Goal: Find contact information: Find contact information

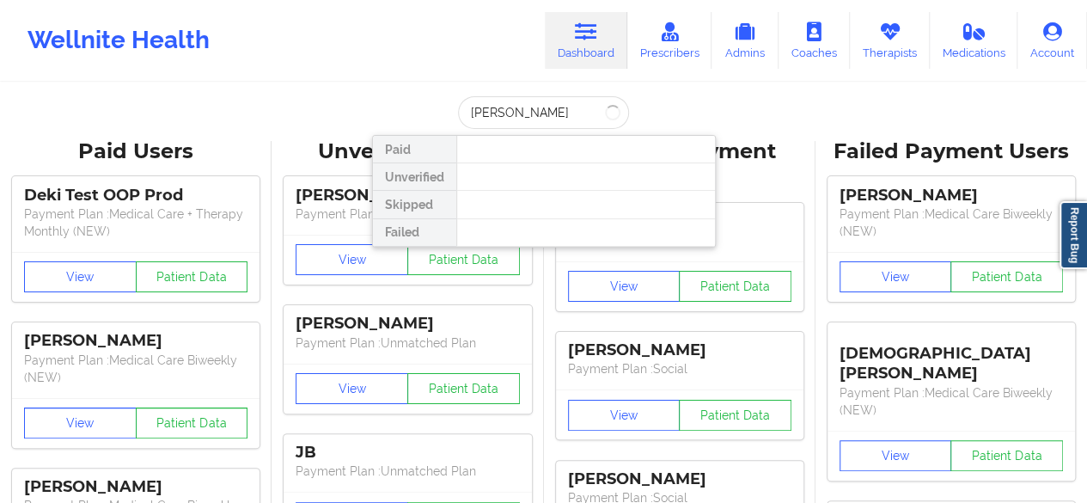
type input "[PERSON_NAME]"
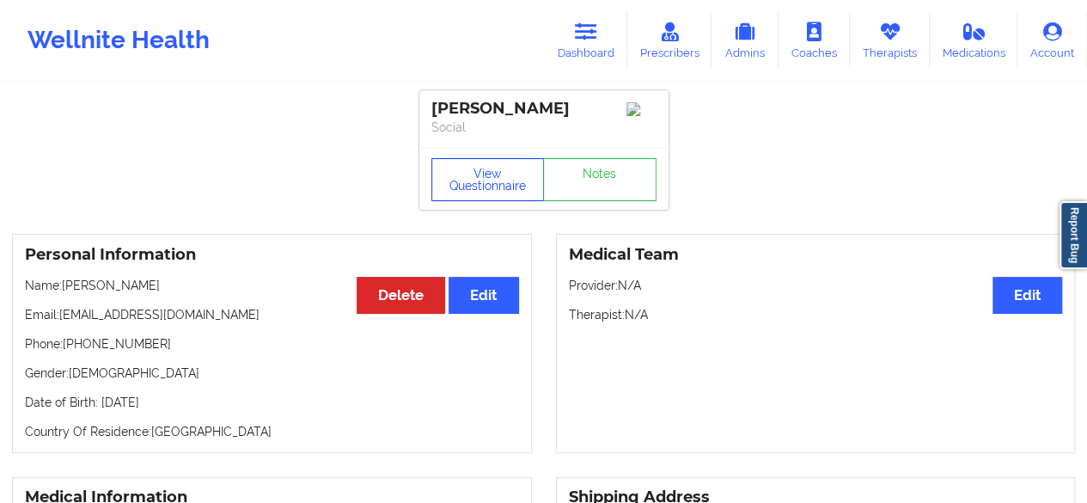
click at [490, 186] on button "View Questionnaire" at bounding box center [488, 179] width 113 height 43
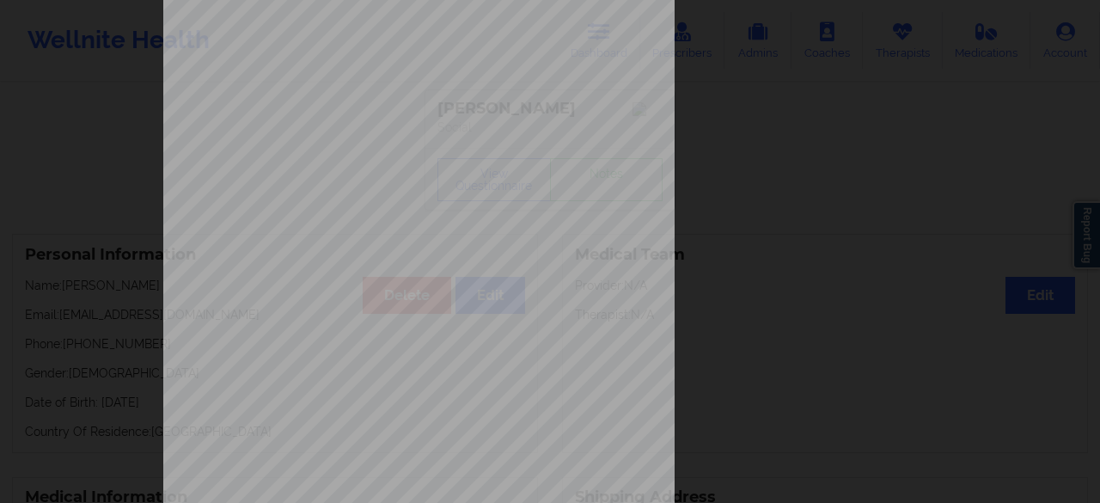
scroll to position [316, 0]
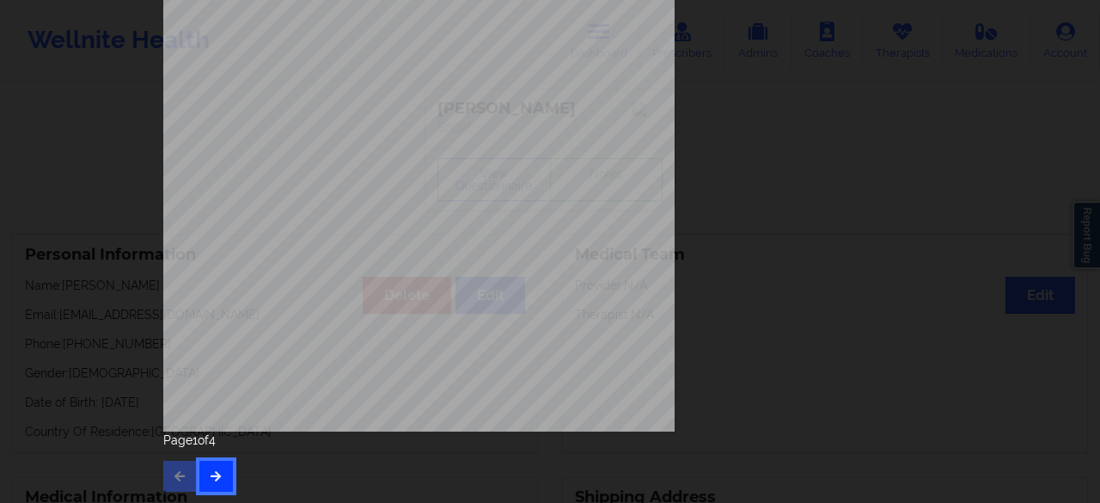
click at [219, 470] on button "button" at bounding box center [216, 476] width 34 height 31
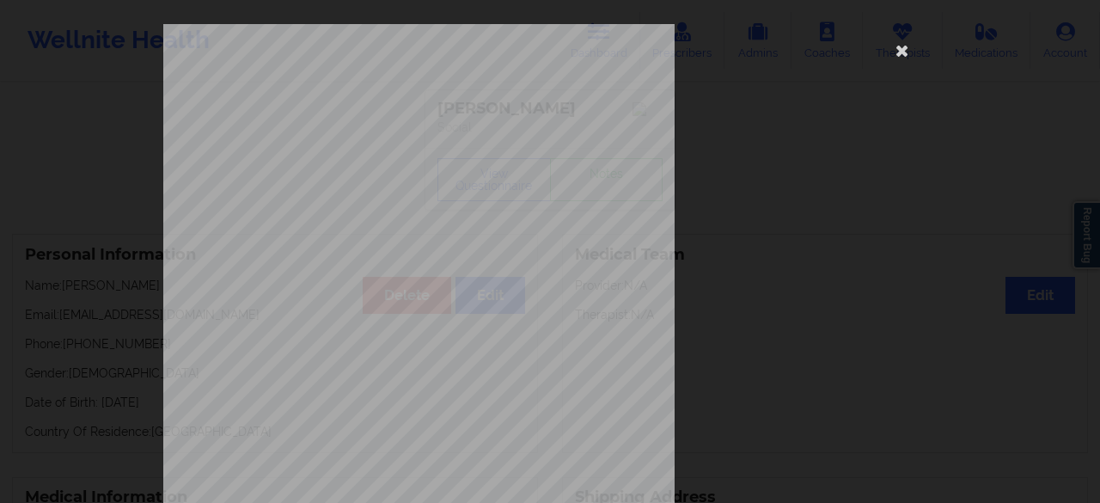
click at [423, 242] on span "Feeling afraid, as if something awful might happen" at bounding box center [447, 246] width 201 height 9
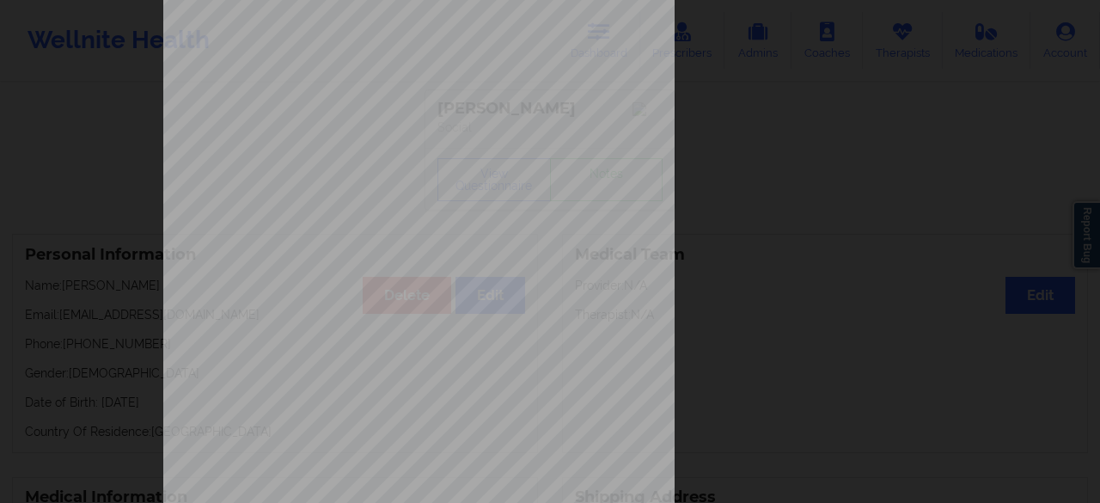
scroll to position [316, 0]
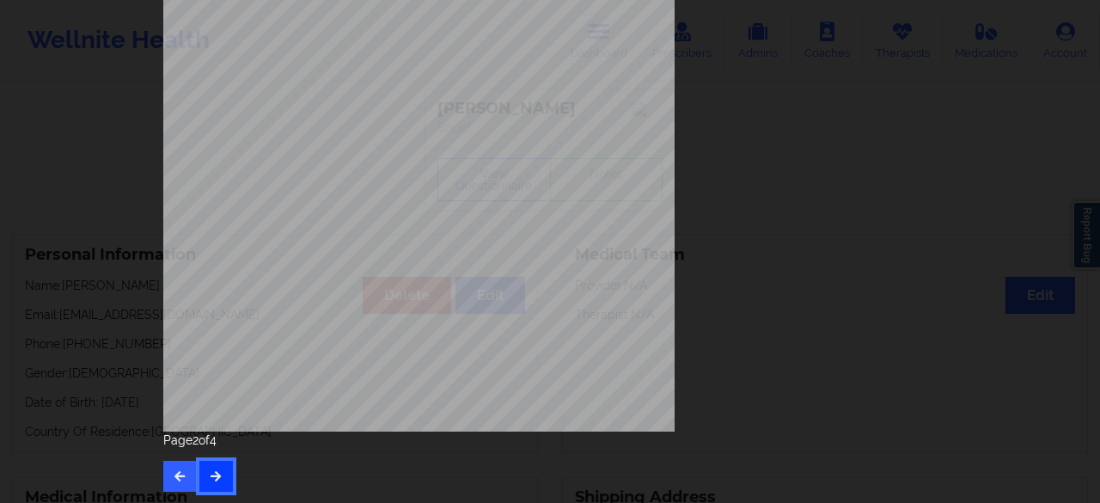
click at [224, 471] on button "button" at bounding box center [216, 476] width 34 height 31
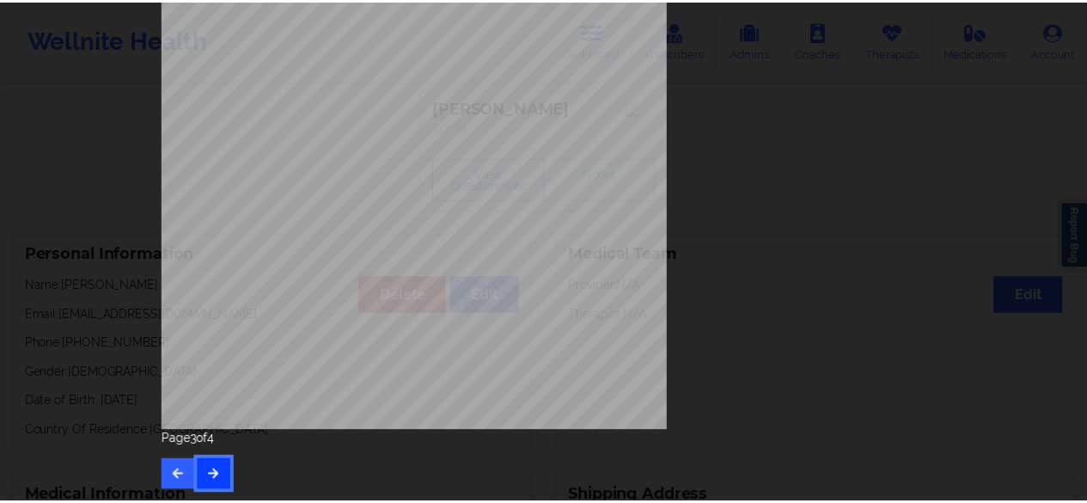
scroll to position [0, 0]
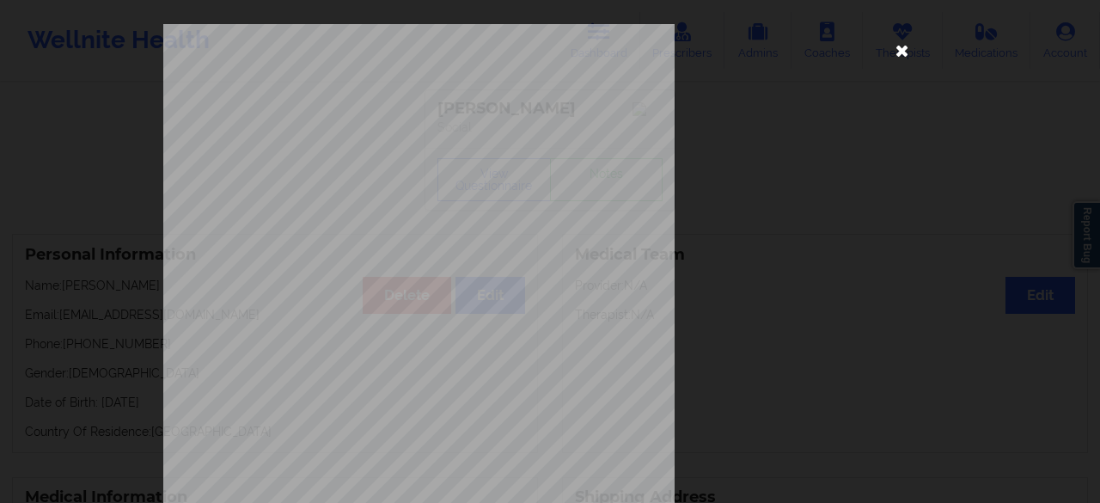
click at [893, 47] on icon at bounding box center [903, 50] width 28 height 28
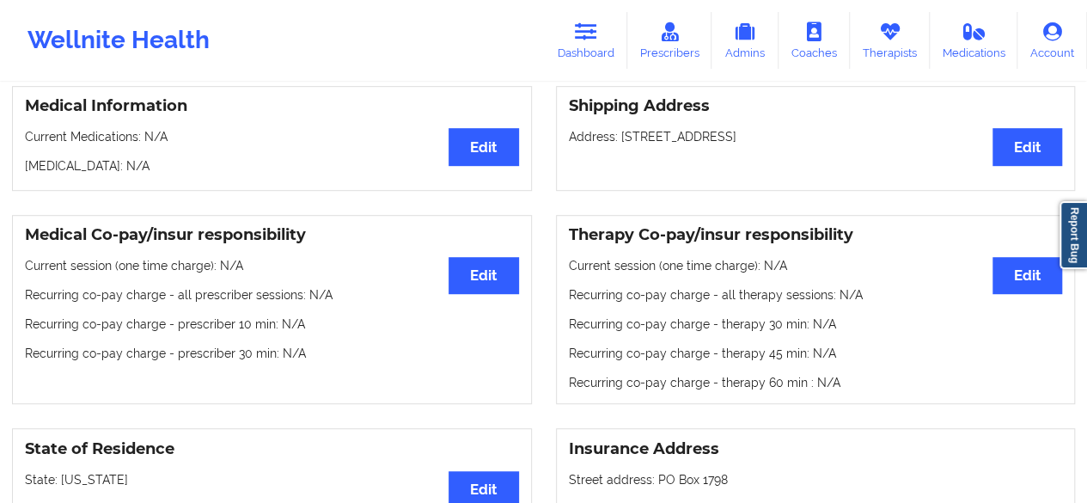
scroll to position [495, 0]
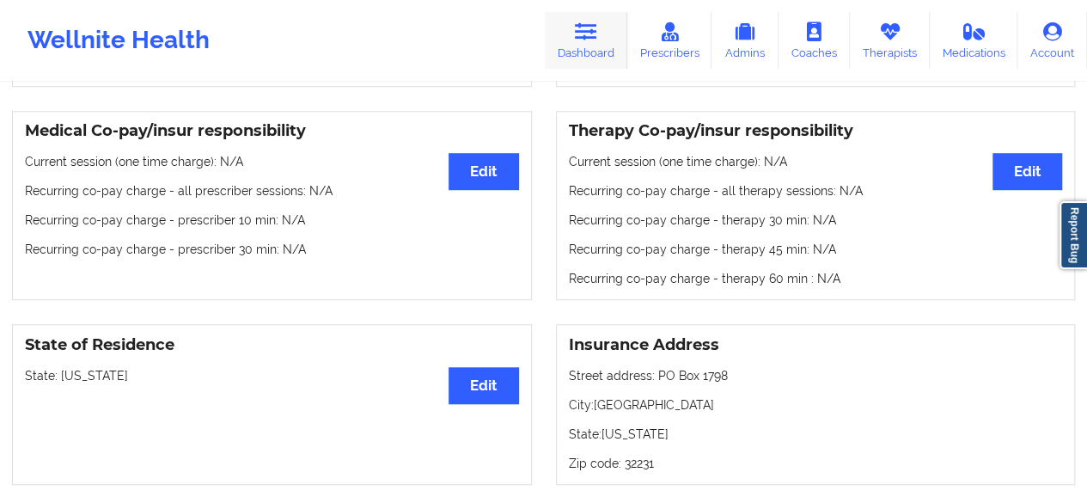
click at [609, 30] on link "Dashboard" at bounding box center [586, 40] width 83 height 57
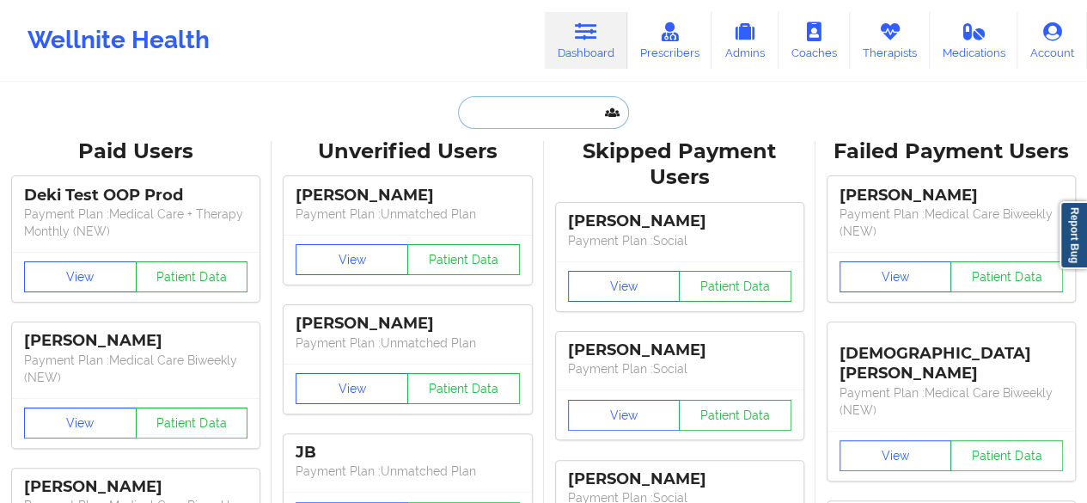
click at [557, 118] on input "text" at bounding box center [543, 112] width 170 height 33
click at [885, 36] on icon at bounding box center [890, 31] width 22 height 19
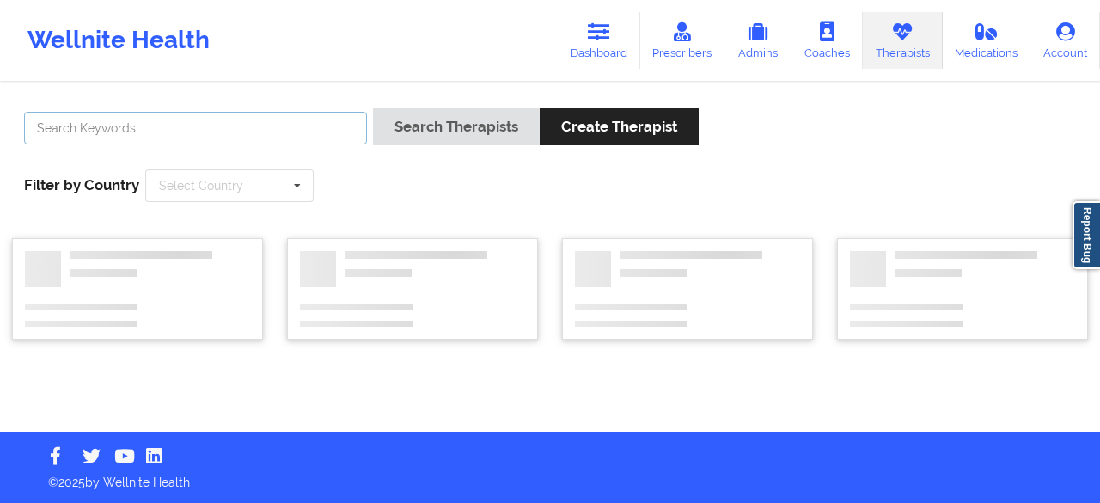
click at [285, 130] on input "text" at bounding box center [195, 128] width 343 height 33
paste input "[US_STATE][PERSON_NAME]"
type input "[US_STATE][PERSON_NAME]"
click at [373, 108] on button "Search Therapists" at bounding box center [456, 126] width 167 height 37
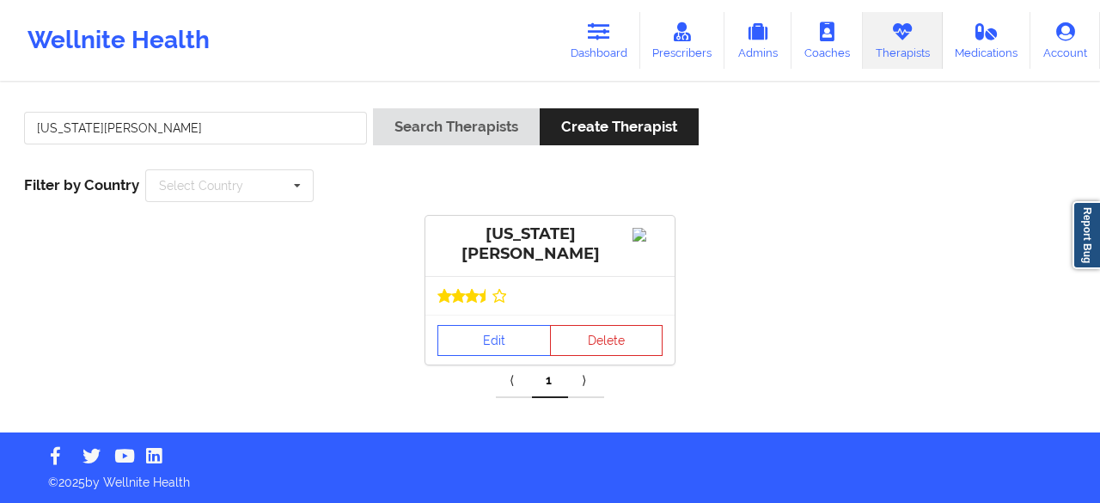
click at [499, 229] on div "[US_STATE][PERSON_NAME]" at bounding box center [550, 244] width 225 height 40
click at [496, 340] on link "Edit" at bounding box center [494, 340] width 113 height 31
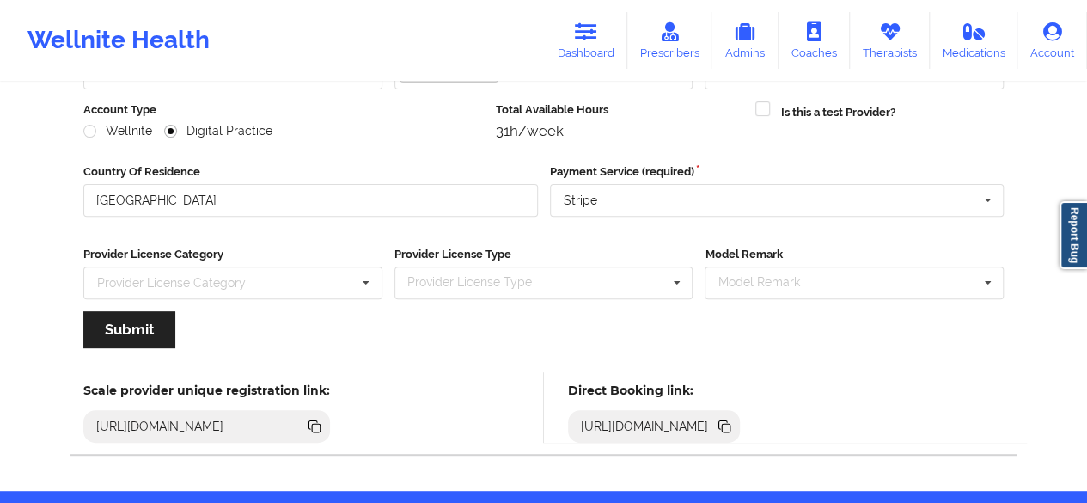
scroll to position [266, 0]
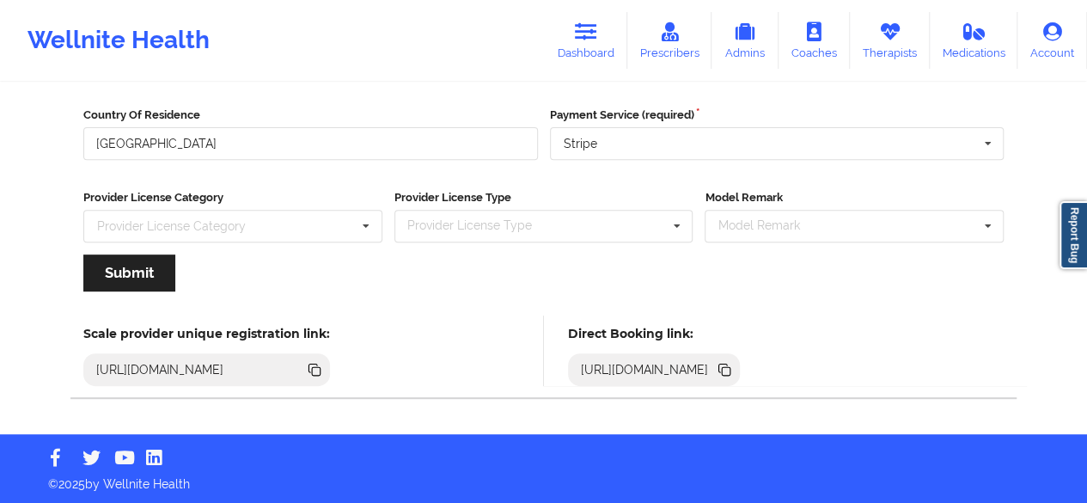
click at [731, 370] on icon at bounding box center [726, 371] width 9 height 9
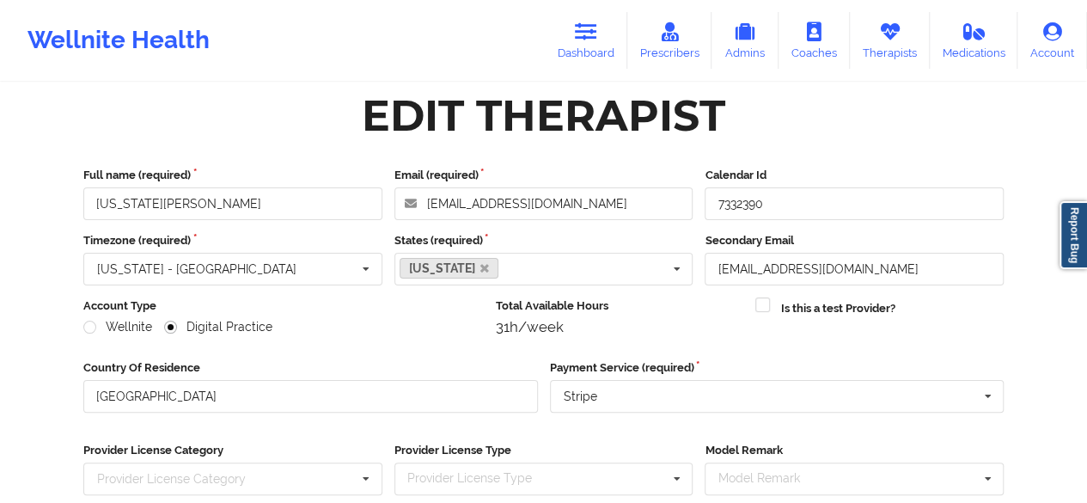
scroll to position [0, 0]
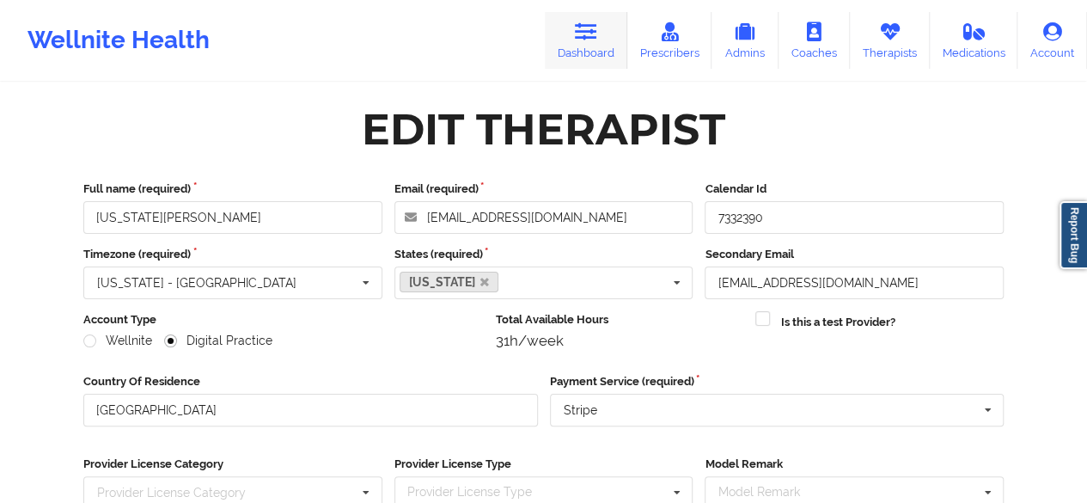
click at [580, 41] on icon at bounding box center [586, 31] width 22 height 19
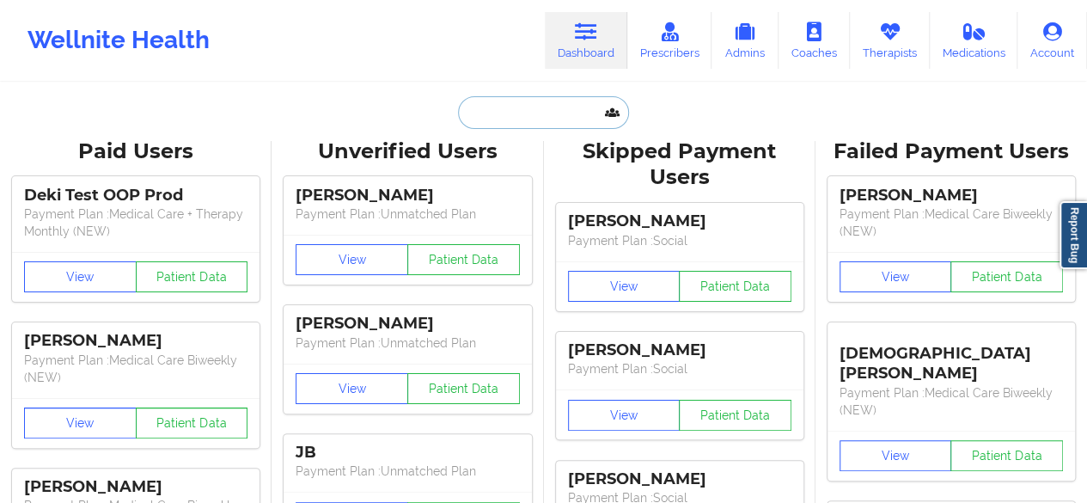
click at [495, 116] on input "text" at bounding box center [543, 112] width 170 height 33
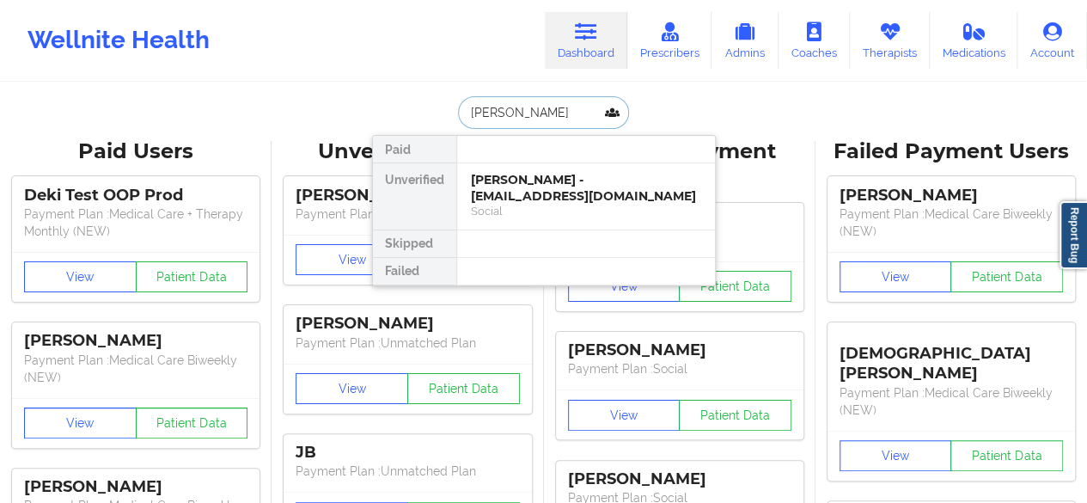
type input "[PERSON_NAME]"
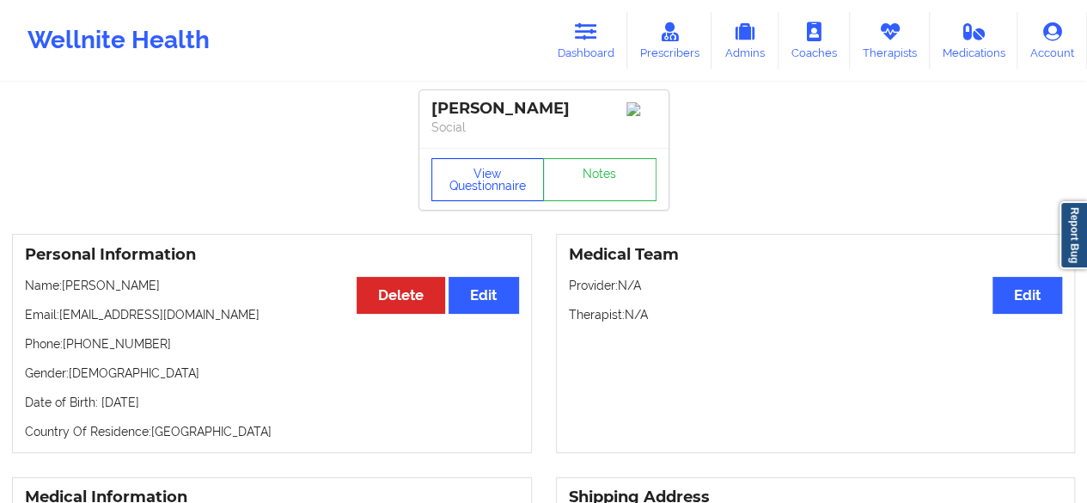
click at [499, 181] on button "View Questionnaire" at bounding box center [488, 179] width 113 height 43
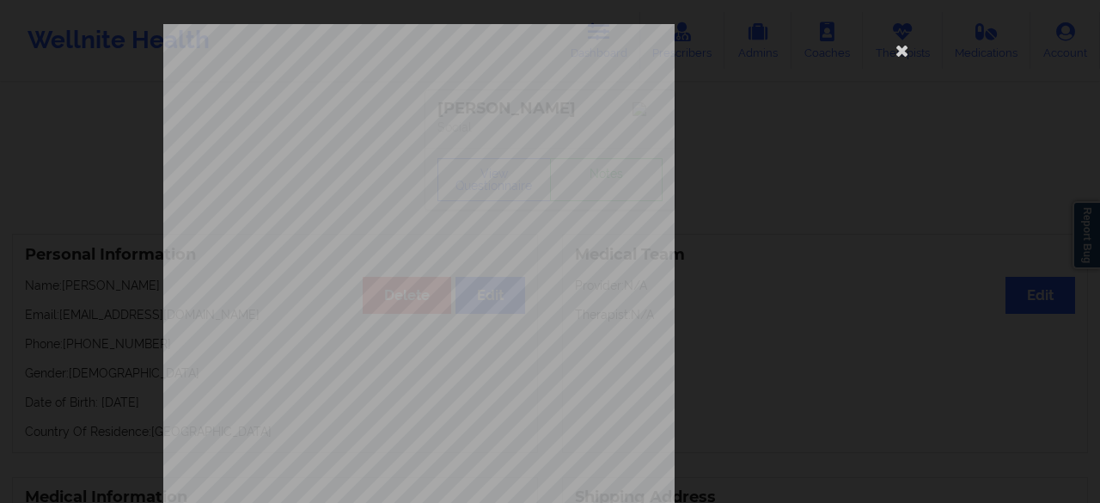
scroll to position [316, 0]
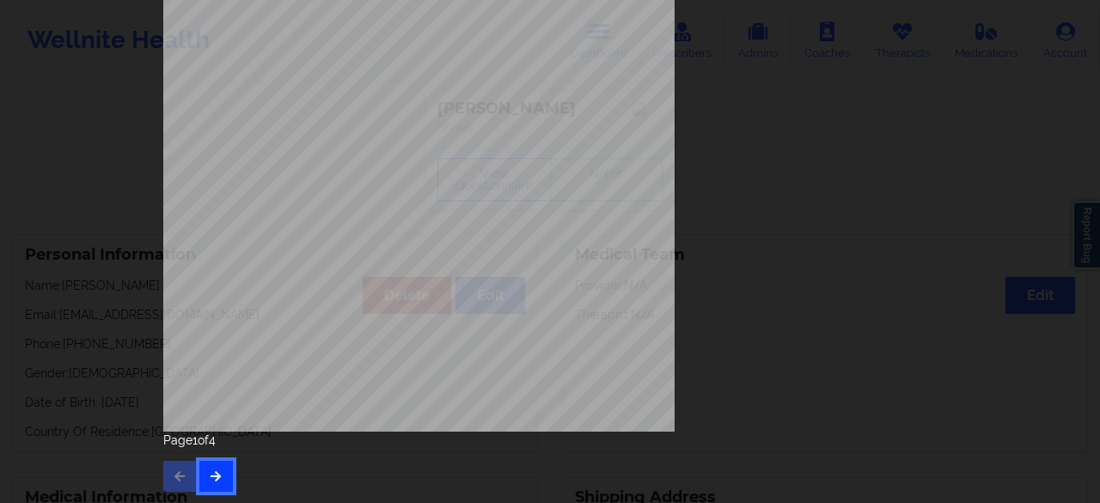
click at [217, 481] on button "button" at bounding box center [216, 476] width 34 height 31
click at [209, 477] on icon "button" at bounding box center [216, 475] width 15 height 10
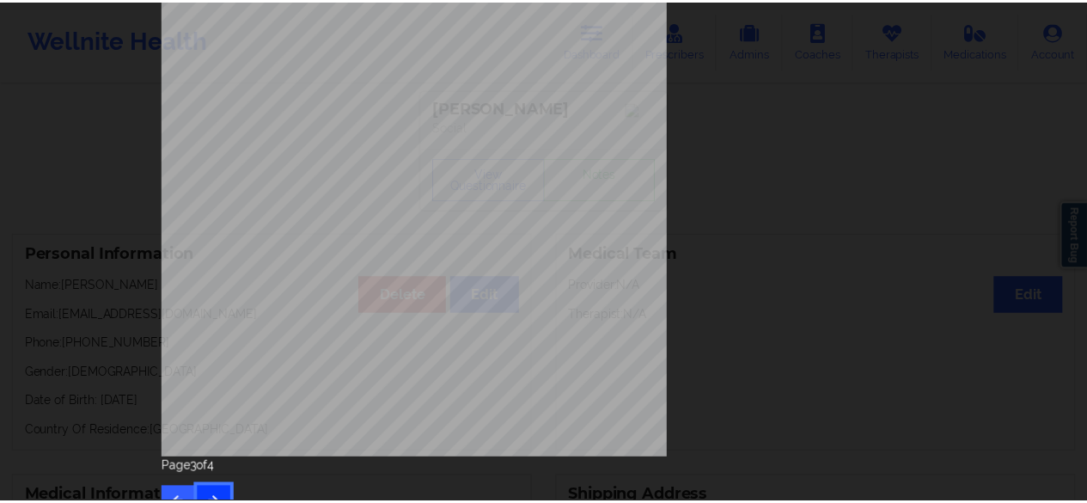
scroll to position [0, 0]
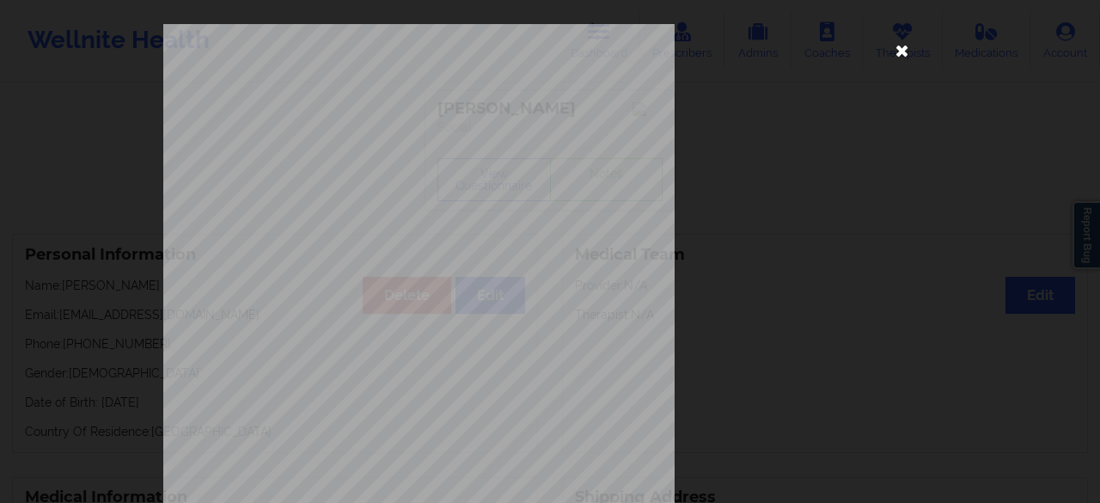
click at [903, 58] on icon at bounding box center [903, 50] width 28 height 28
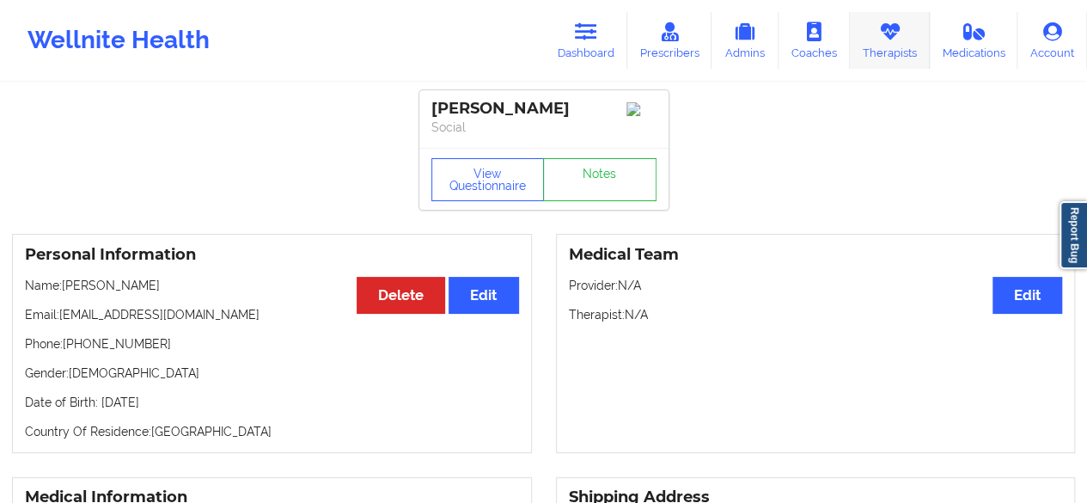
click at [915, 34] on link "Therapists" at bounding box center [890, 40] width 80 height 57
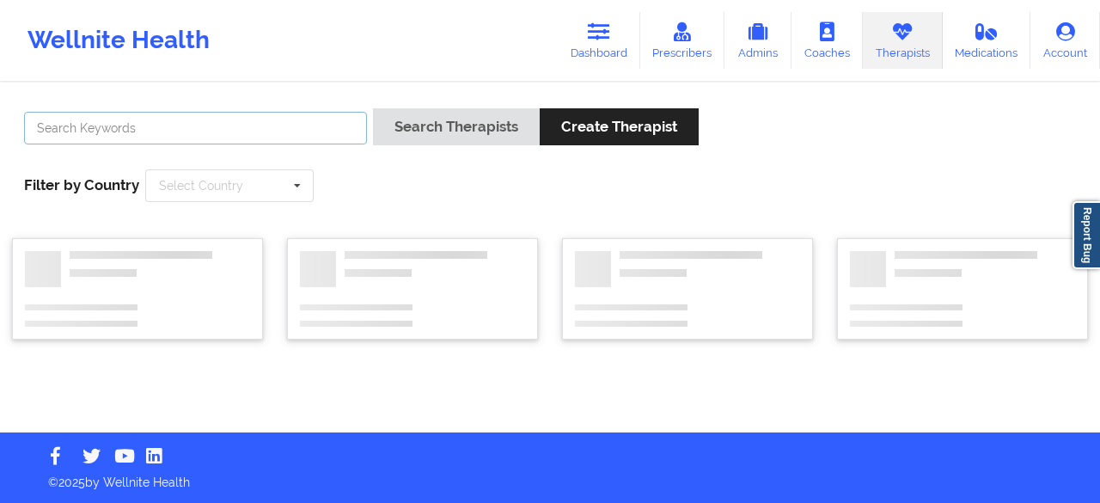
click at [179, 132] on input "text" at bounding box center [195, 128] width 343 height 33
paste input "[PERSON_NAME]"
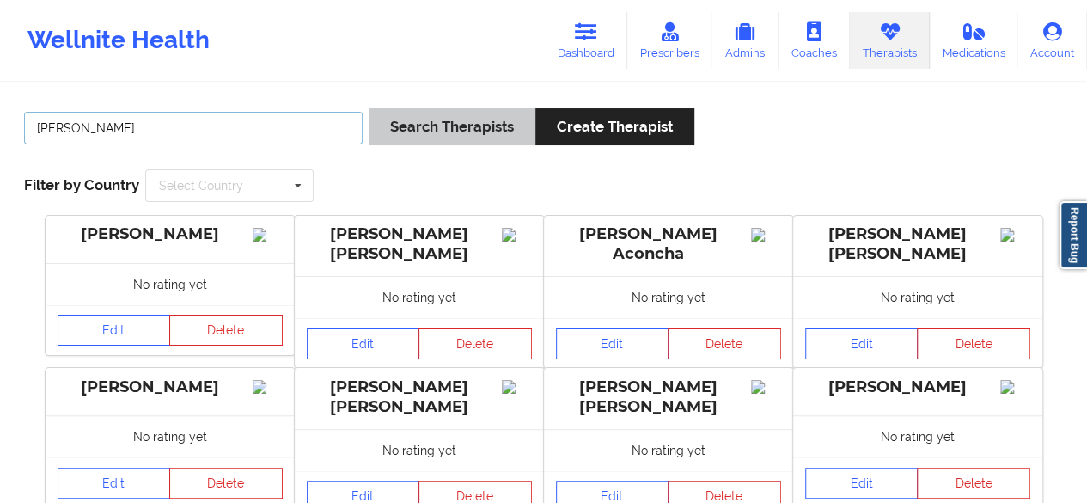
type input "[PERSON_NAME]"
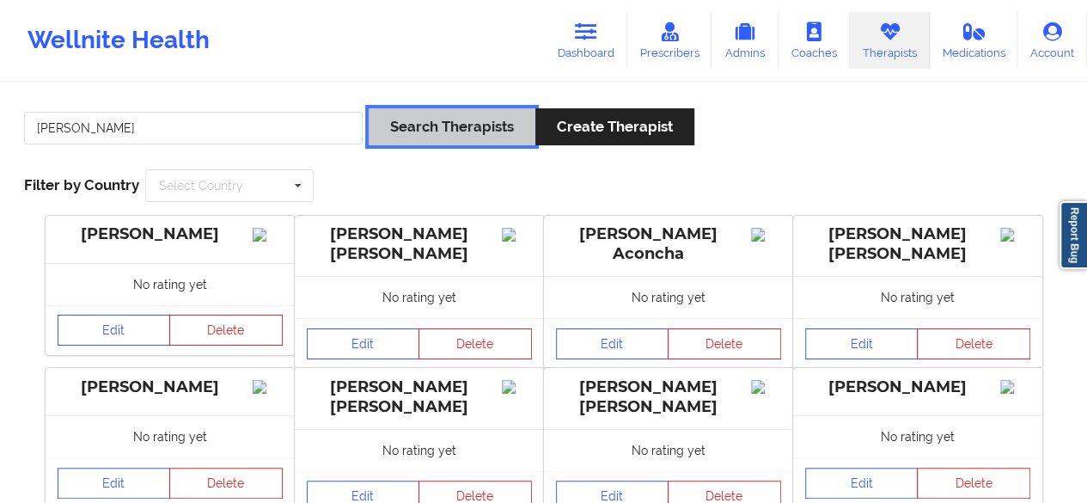
click at [403, 131] on button "Search Therapists" at bounding box center [452, 126] width 167 height 37
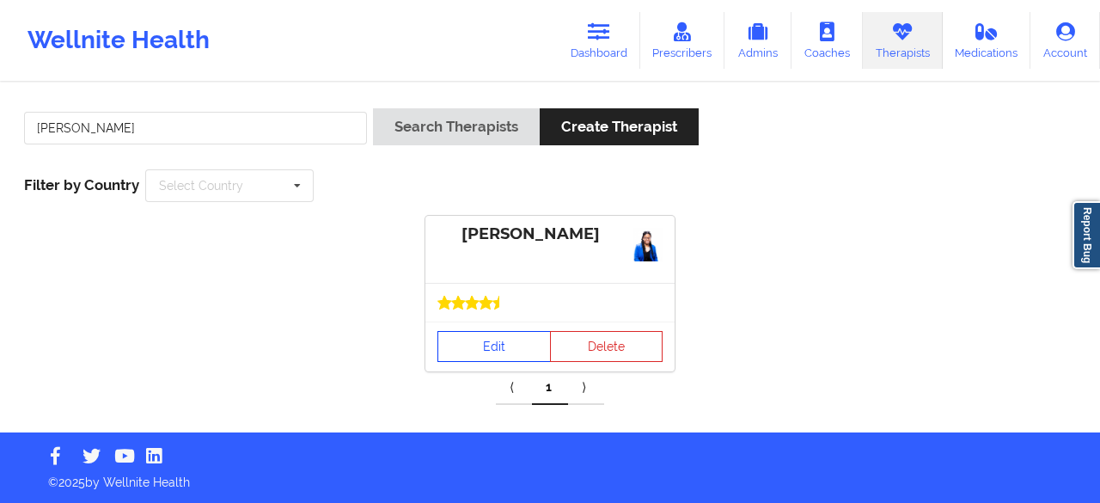
click at [485, 350] on link "Edit" at bounding box center [494, 346] width 113 height 31
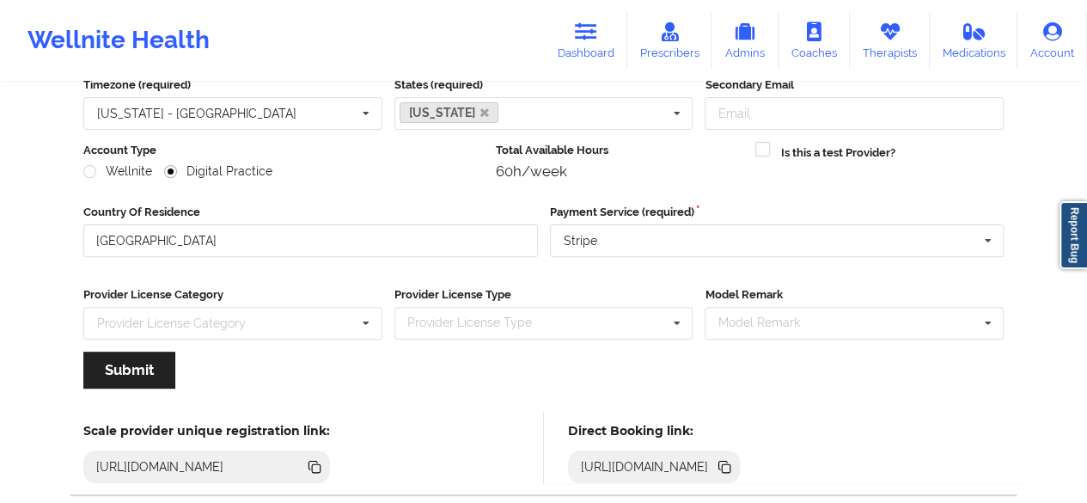
scroll to position [266, 0]
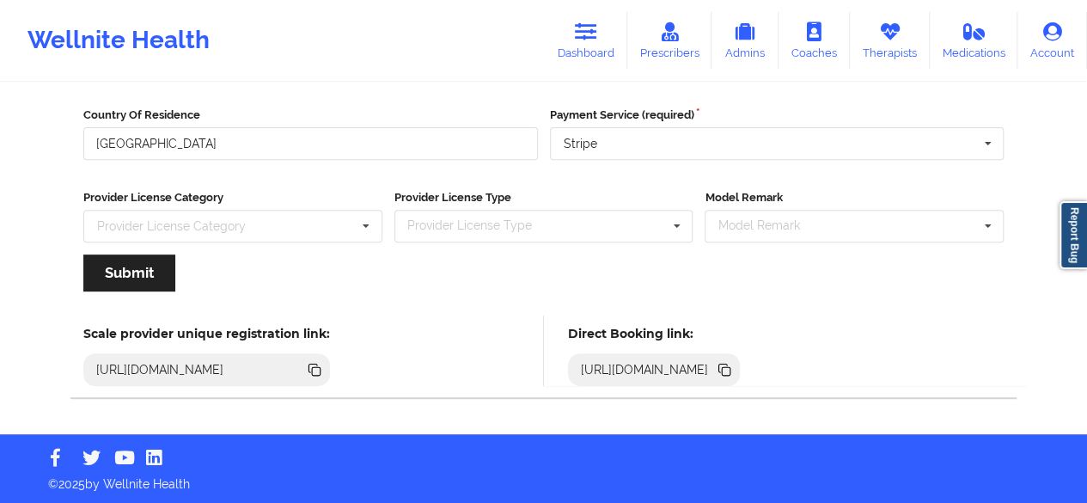
click at [731, 373] on icon at bounding box center [726, 371] width 9 height 9
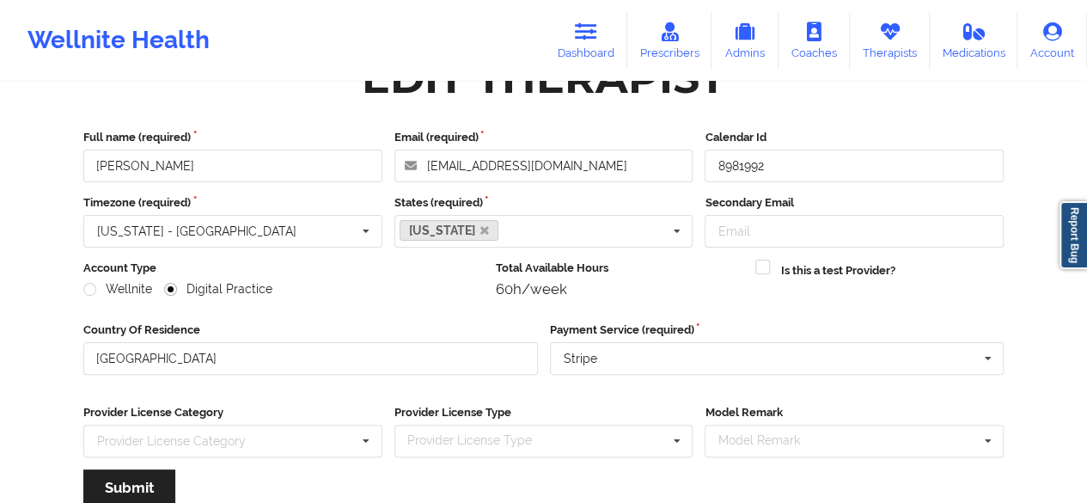
scroll to position [0, 0]
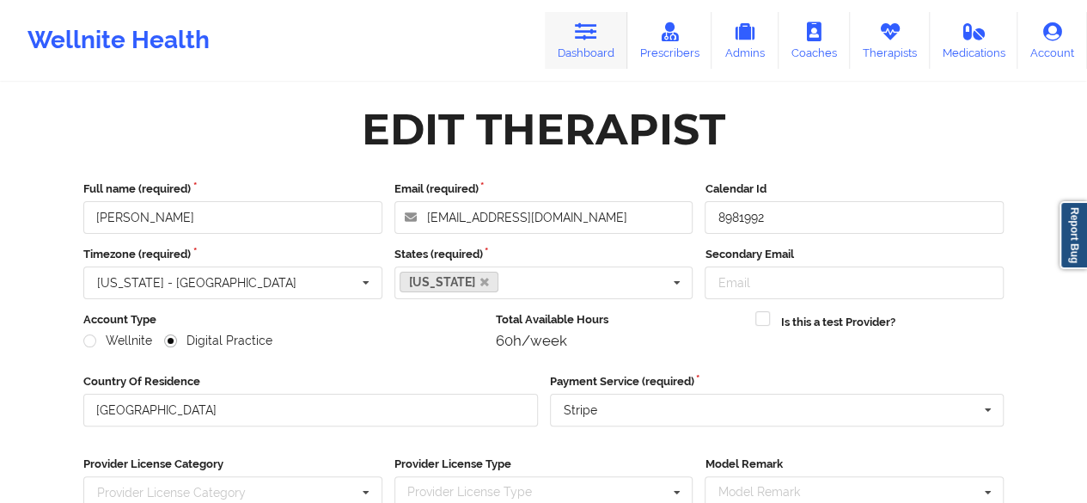
click at [602, 32] on link "Dashboard" at bounding box center [586, 40] width 83 height 57
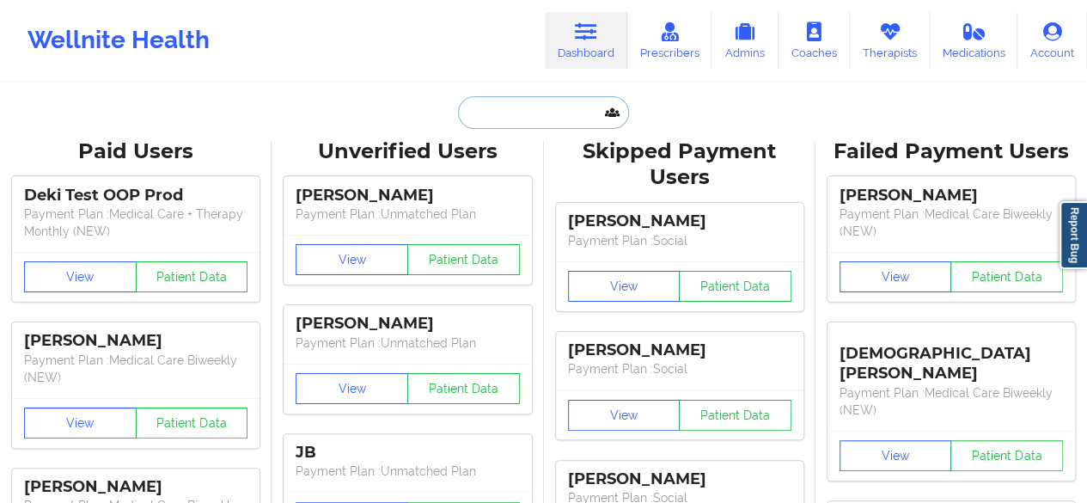
click at [528, 96] on input "text" at bounding box center [543, 112] width 170 height 33
paste input "[PERSON_NAME]"
type input "[PERSON_NAME]"
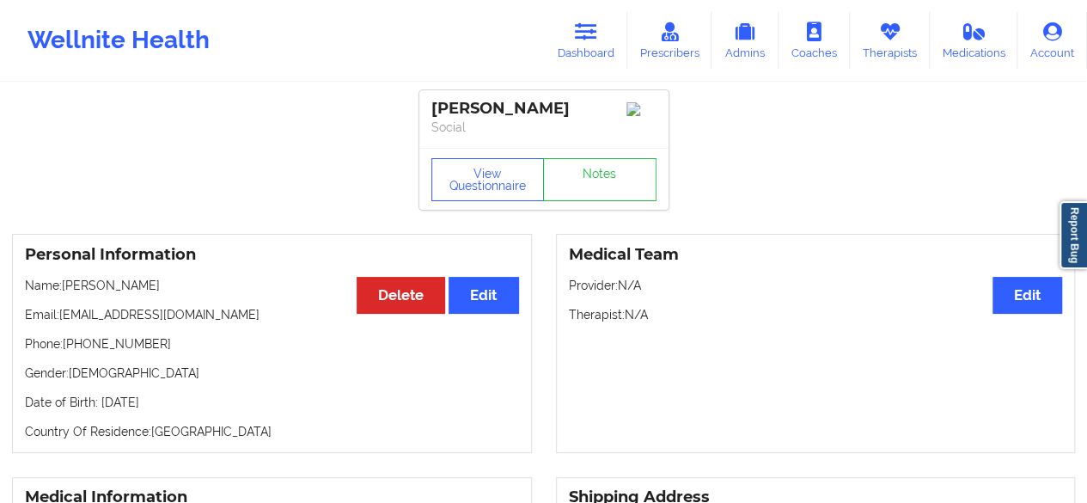
drag, startPoint x: 542, startPoint y: 99, endPoint x: 423, endPoint y: 95, distance: 118.7
click at [423, 95] on div "[PERSON_NAME] Social" at bounding box center [543, 119] width 249 height 58
copy div "[PERSON_NAME]"
click at [502, 100] on div "[PERSON_NAME]" at bounding box center [544, 109] width 225 height 20
drag, startPoint x: 481, startPoint y: 111, endPoint x: 573, endPoint y: 113, distance: 91.2
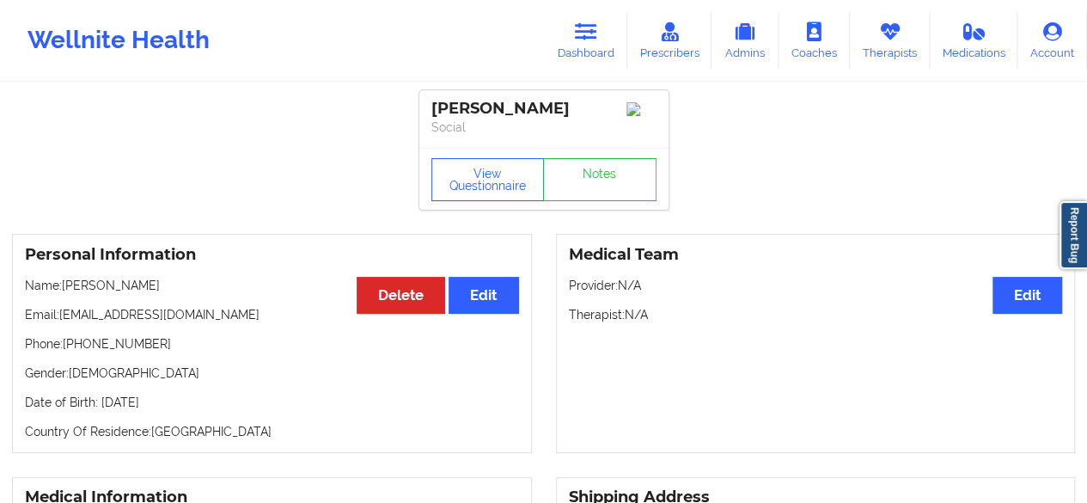
click at [573, 113] on div "[PERSON_NAME]" at bounding box center [544, 109] width 225 height 20
copy div "[PERSON_NAME]"
drag, startPoint x: 62, startPoint y: 324, endPoint x: 115, endPoint y: 328, distance: 53.4
click at [115, 323] on p "Email: [EMAIL_ADDRESS][DOMAIN_NAME]" at bounding box center [272, 314] width 494 height 17
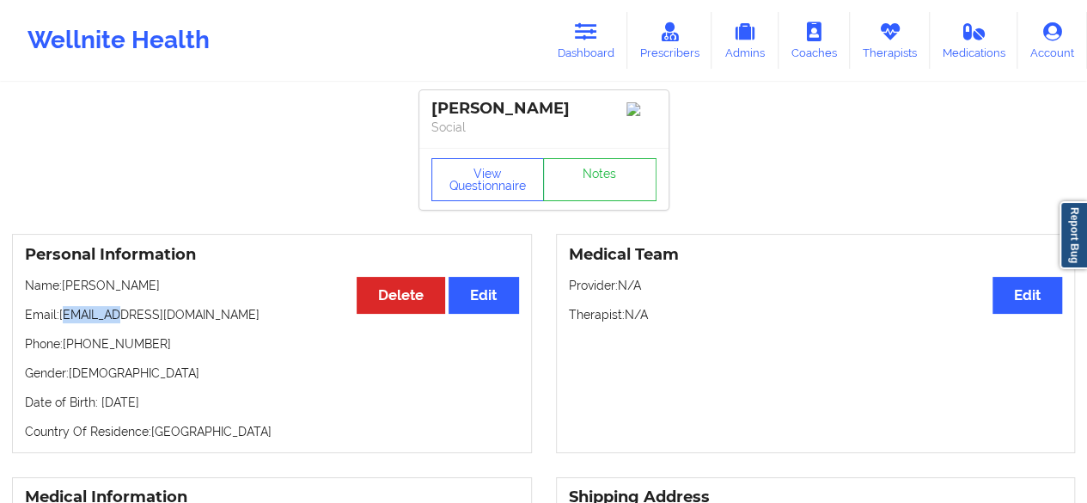
click at [115, 323] on p "Email: [EMAIL_ADDRESS][DOMAIN_NAME]" at bounding box center [272, 314] width 494 height 17
drag, startPoint x: 186, startPoint y: 322, endPoint x: 64, endPoint y: 319, distance: 122.1
click at [64, 319] on p "Email: [EMAIL_ADDRESS][DOMAIN_NAME]" at bounding box center [272, 314] width 494 height 17
copy p "[EMAIL_ADDRESS][DOMAIN_NAME]"
drag, startPoint x: 79, startPoint y: 347, endPoint x: 199, endPoint y: 346, distance: 120.4
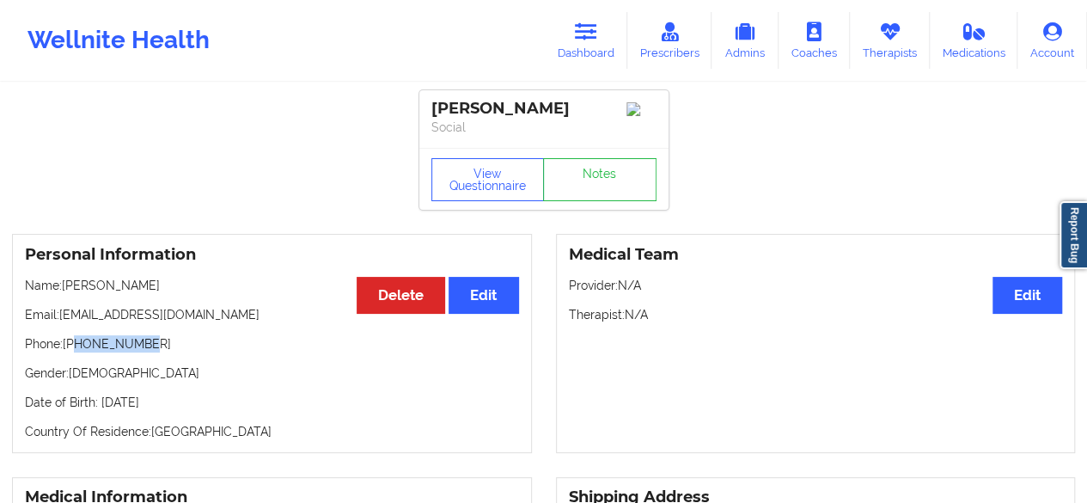
click at [199, 346] on p "Phone: [PHONE_NUMBER]" at bounding box center [272, 343] width 494 height 17
copy p "6317668993"
click at [594, 25] on icon at bounding box center [586, 31] width 22 height 19
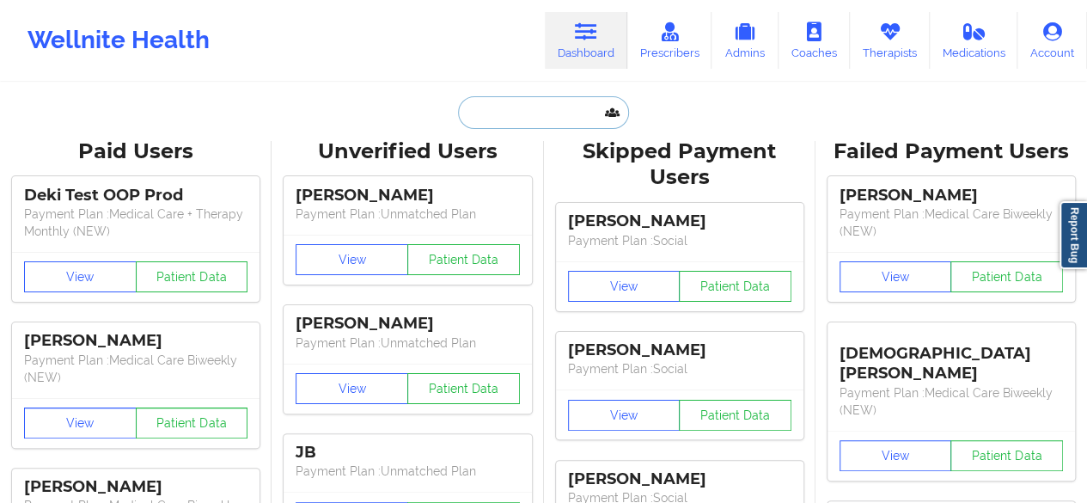
click at [515, 113] on input "text" at bounding box center [543, 112] width 170 height 33
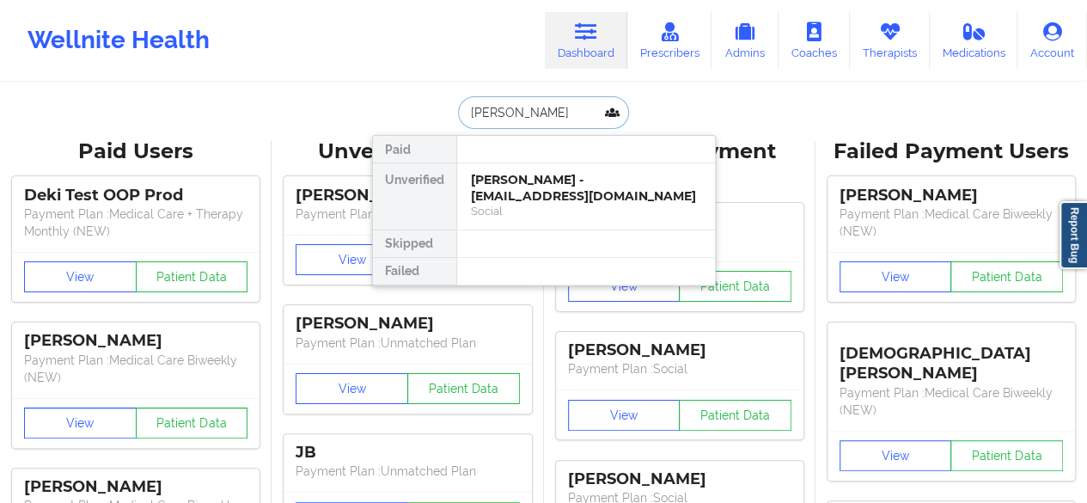
type input "[PERSON_NAME]"
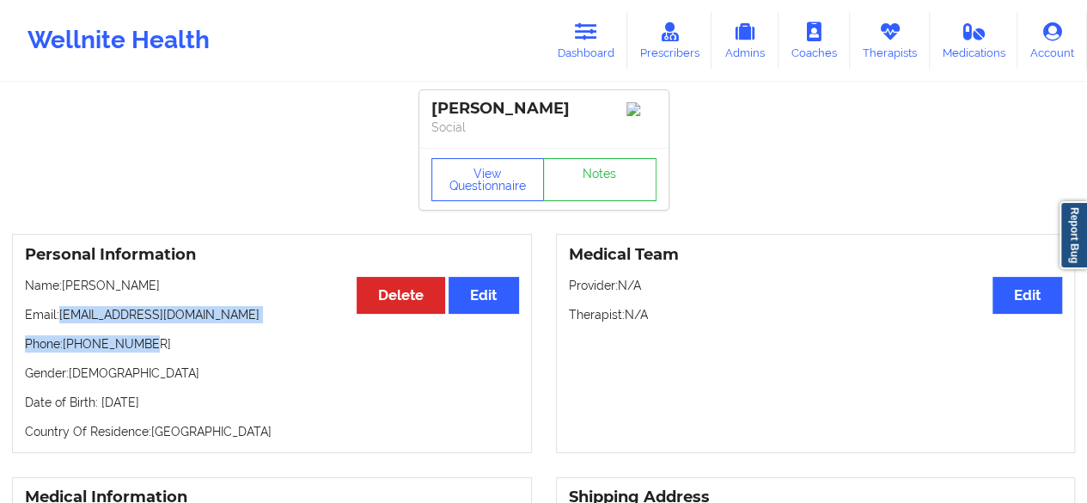
drag, startPoint x: 59, startPoint y: 322, endPoint x: 254, endPoint y: 331, distance: 195.3
click at [254, 331] on div "Personal Information Edit Delete Name: [PERSON_NAME] Email: [EMAIL_ADDRESS][DOM…" at bounding box center [272, 343] width 520 height 219
drag, startPoint x: 62, startPoint y: 321, endPoint x: 222, endPoint y: 313, distance: 160.1
click at [222, 313] on p "Email: [EMAIL_ADDRESS][DOMAIN_NAME]" at bounding box center [272, 314] width 494 height 17
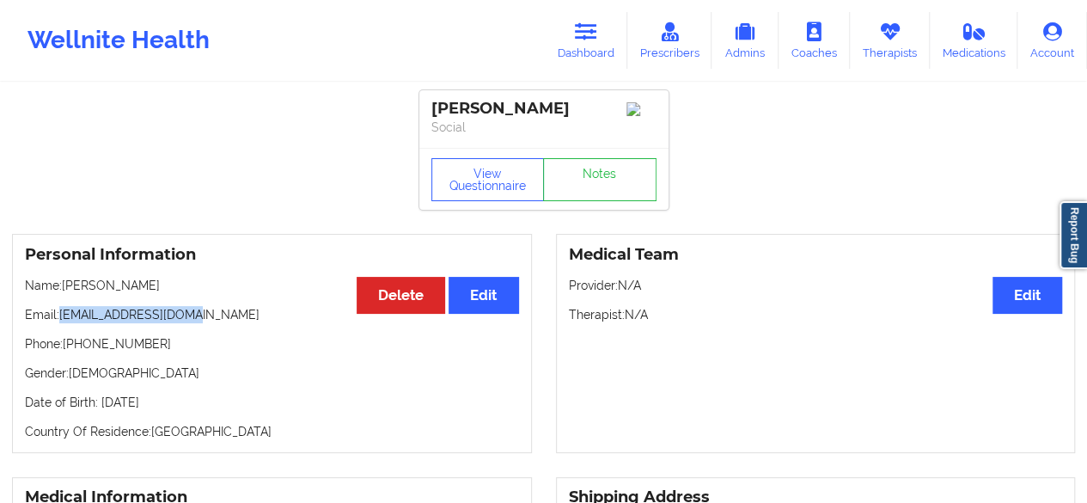
copy p "[EMAIL_ADDRESS][DOMAIN_NAME]"
click at [499, 181] on button "View Questionnaire" at bounding box center [488, 179] width 113 height 43
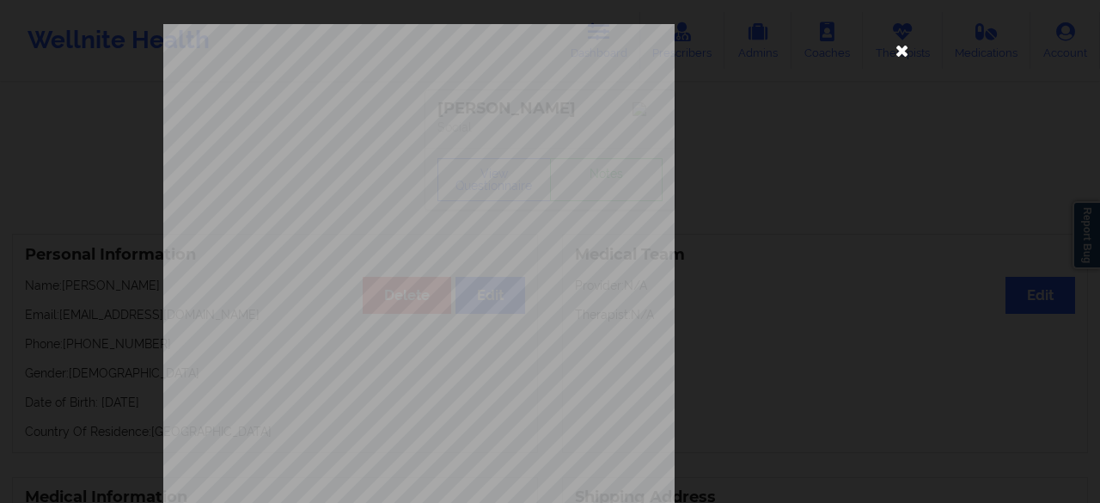
click at [897, 48] on icon at bounding box center [903, 50] width 28 height 28
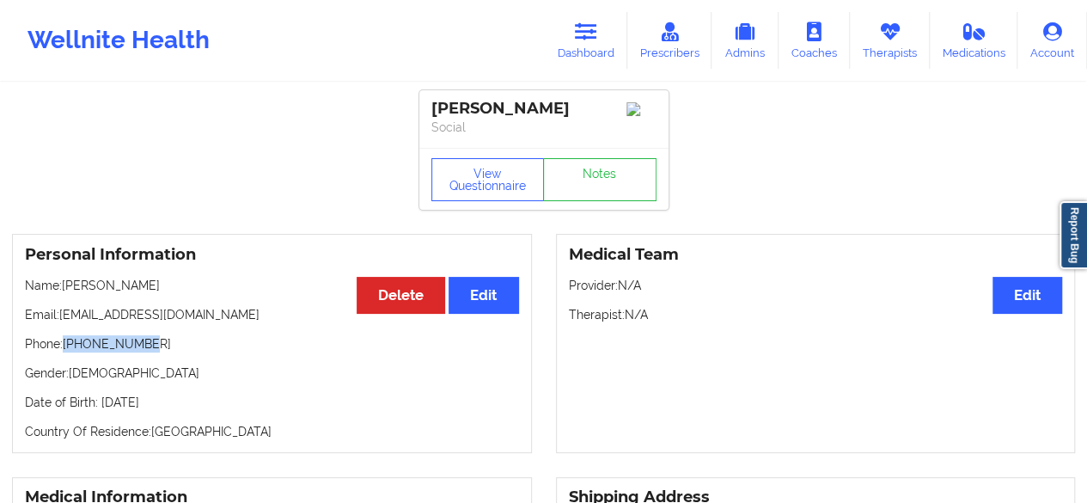
drag, startPoint x: 144, startPoint y: 345, endPoint x: 64, endPoint y: 352, distance: 80.2
click at [64, 352] on p "Phone: [PHONE_NUMBER]" at bounding box center [272, 343] width 494 height 17
copy p "[PHONE_NUMBER]"
drag, startPoint x: 63, startPoint y: 318, endPoint x: 241, endPoint y: 314, distance: 178.0
click at [241, 314] on p "Email: [EMAIL_ADDRESS][DOMAIN_NAME]" at bounding box center [272, 314] width 494 height 17
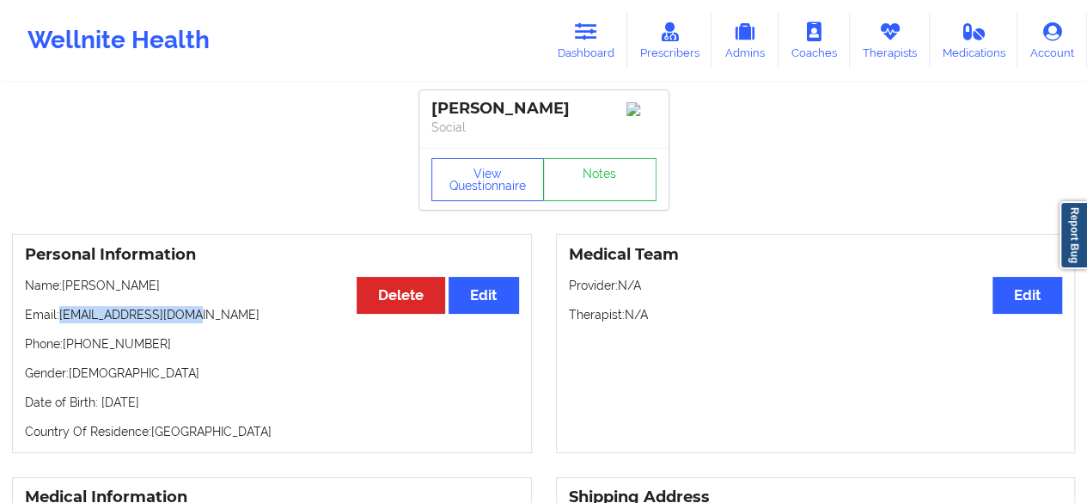
copy p "[EMAIL_ADDRESS][DOMAIN_NAME]"
